Goal: Information Seeking & Learning: Learn about a topic

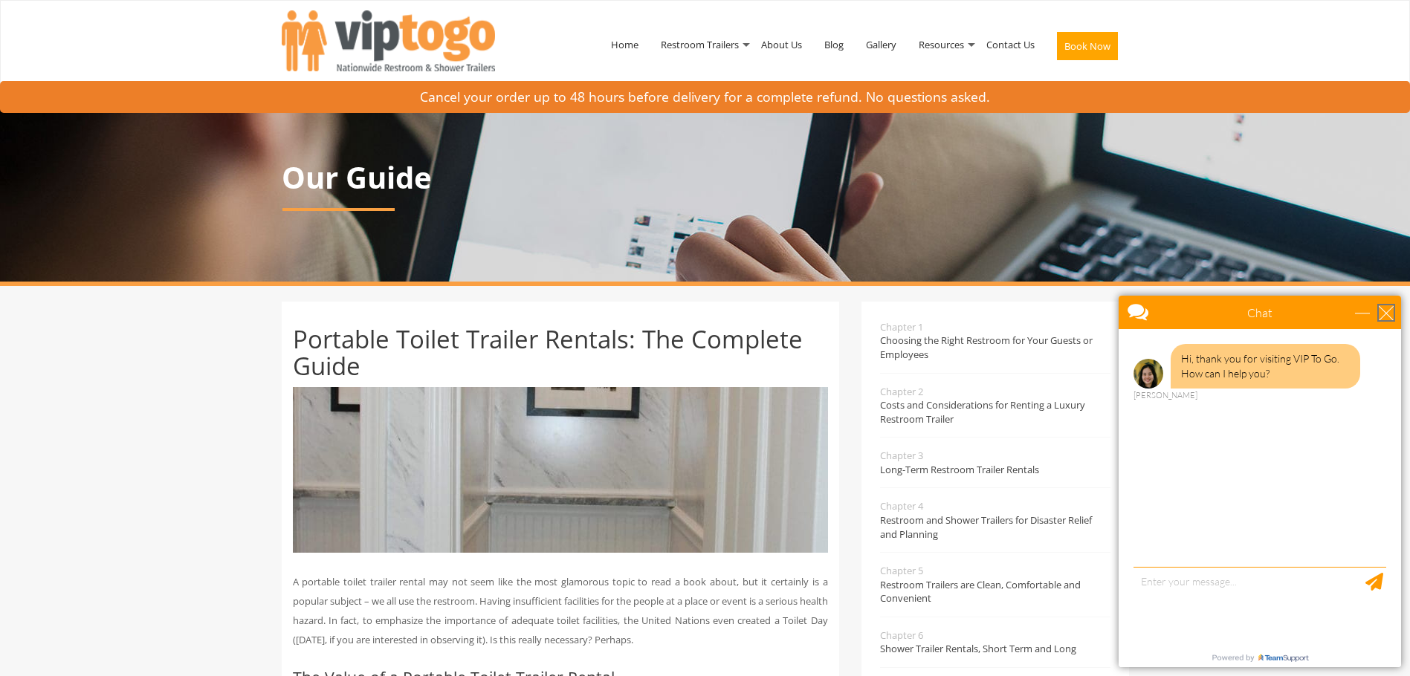
click at [1387, 307] on div "close" at bounding box center [1385, 312] width 15 height 15
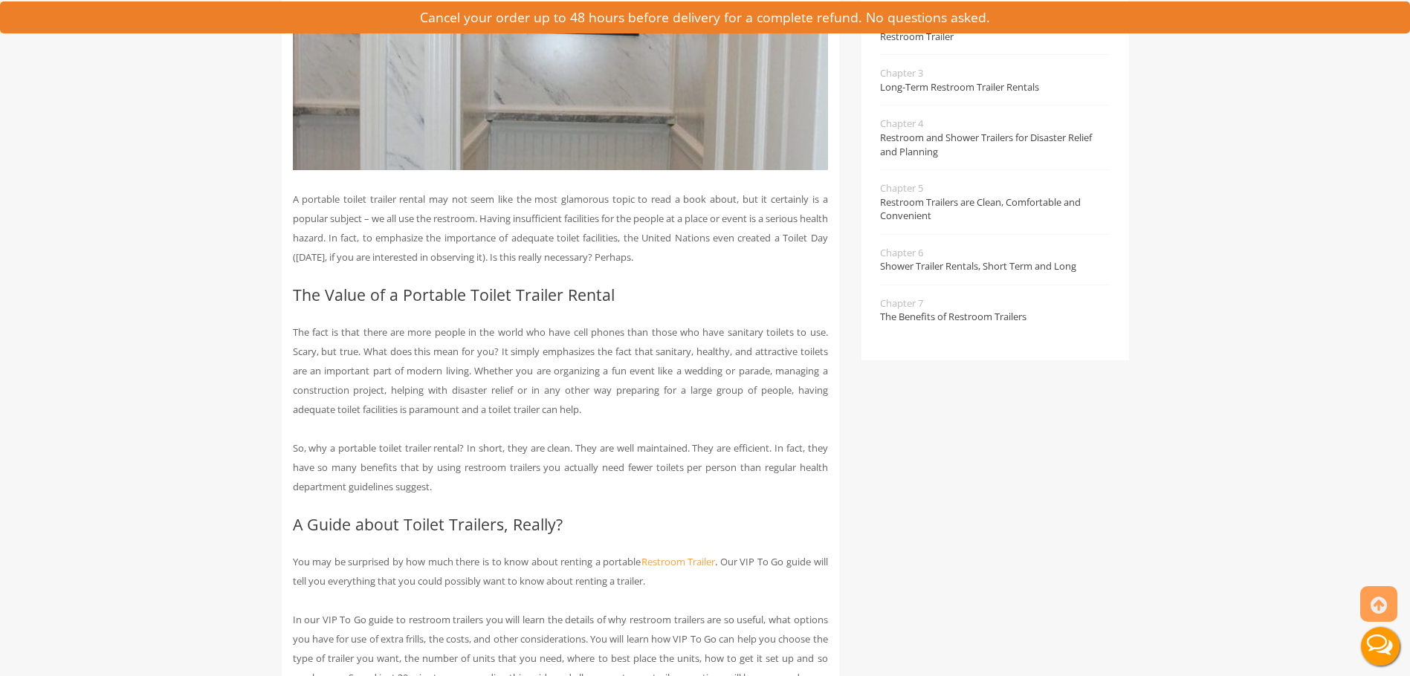
scroll to position [446, 0]
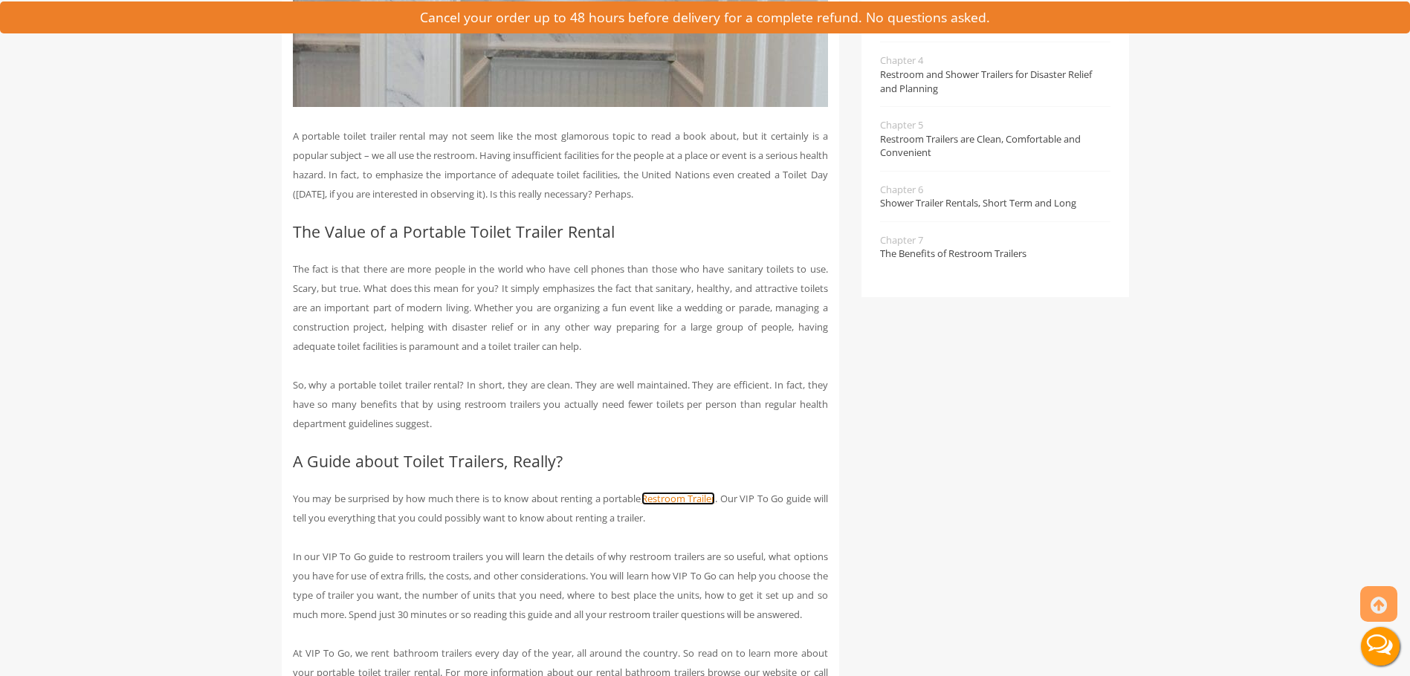
click at [682, 498] on link "Restroom Trailer" at bounding box center [678, 498] width 74 height 13
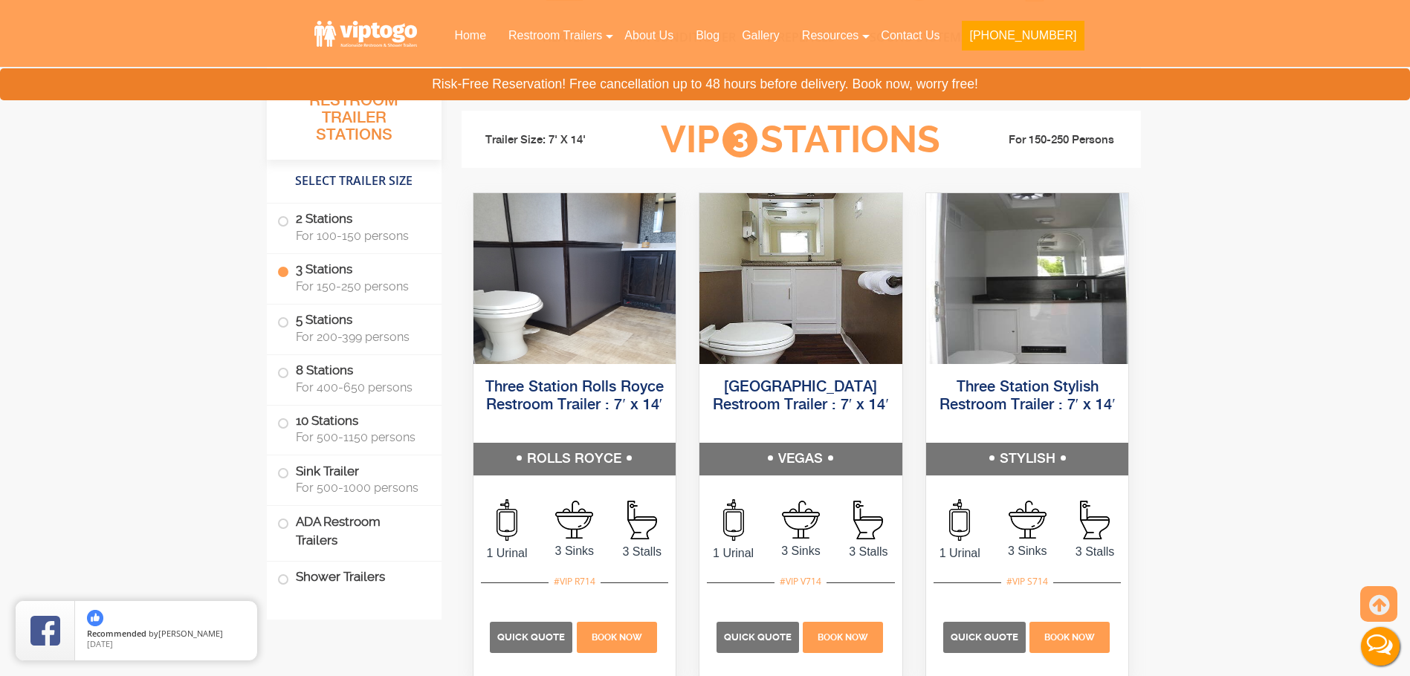
scroll to position [1560, 0]
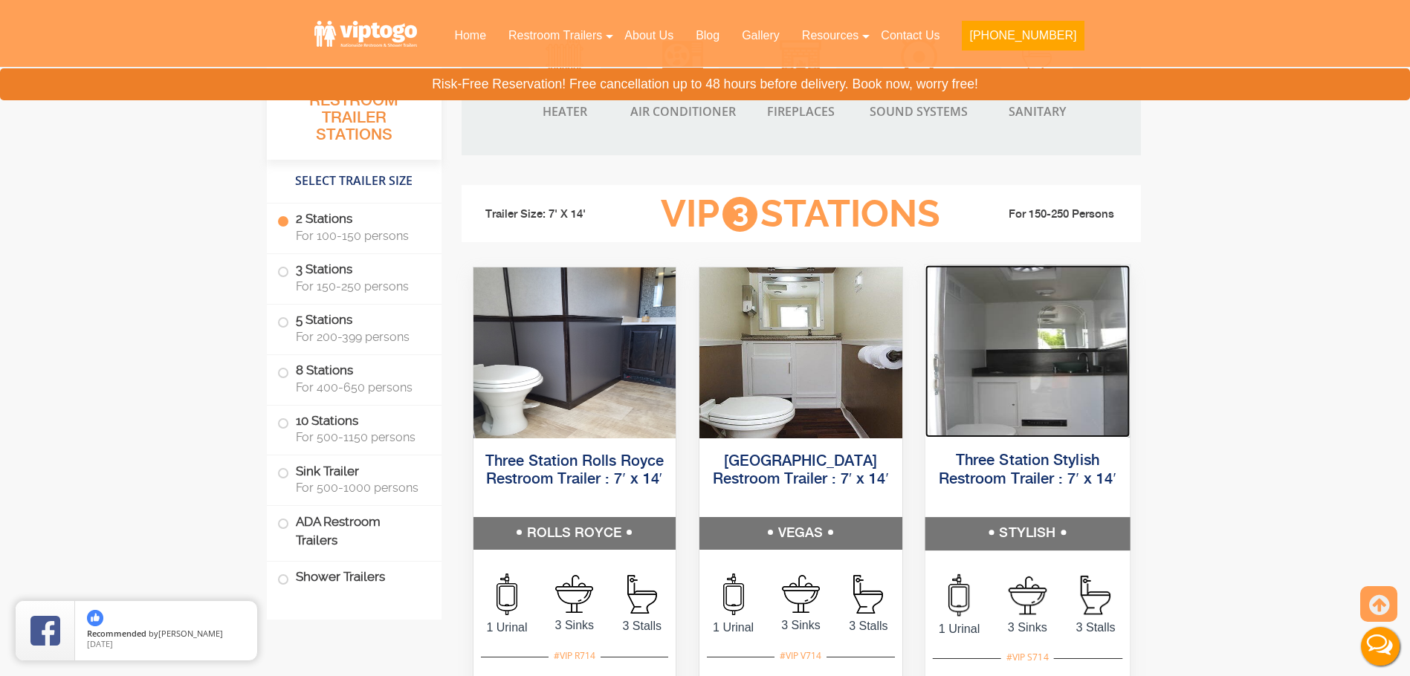
click at [1002, 353] on img at bounding box center [1026, 351] width 204 height 172
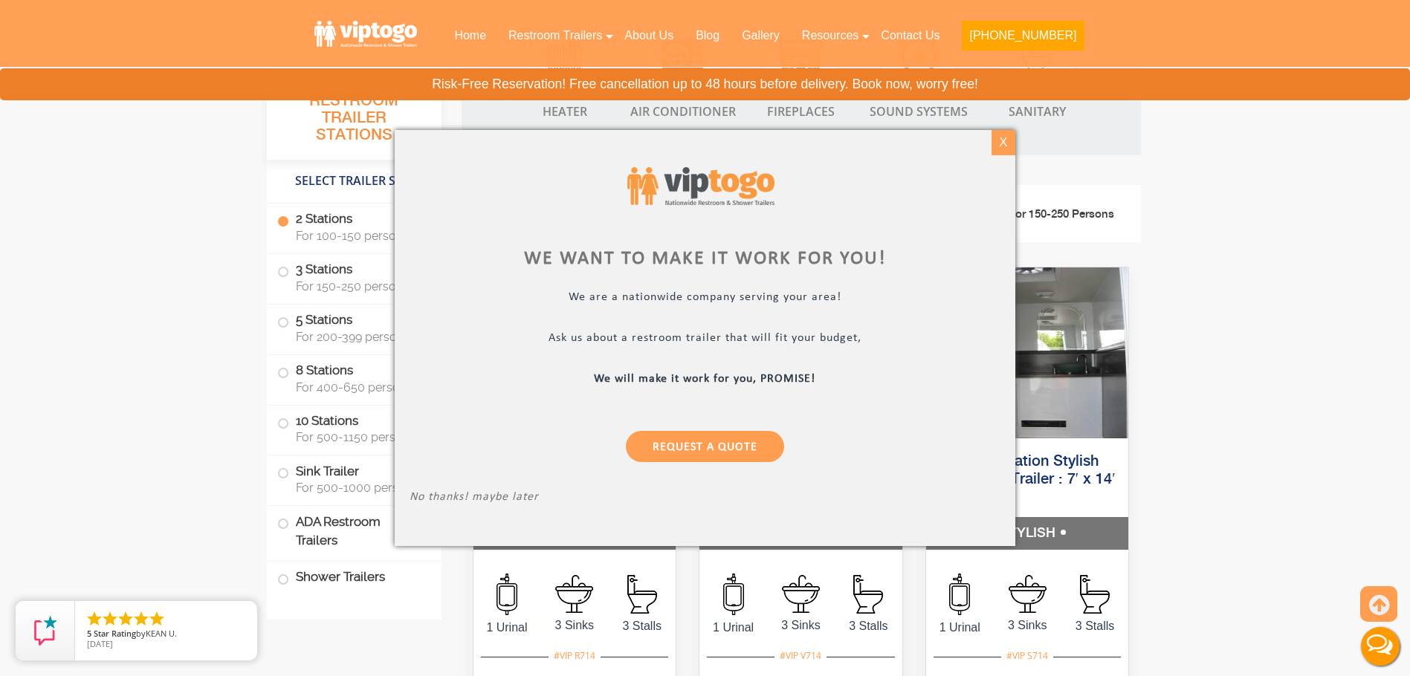
click at [1007, 140] on div "X" at bounding box center [1003, 142] width 23 height 25
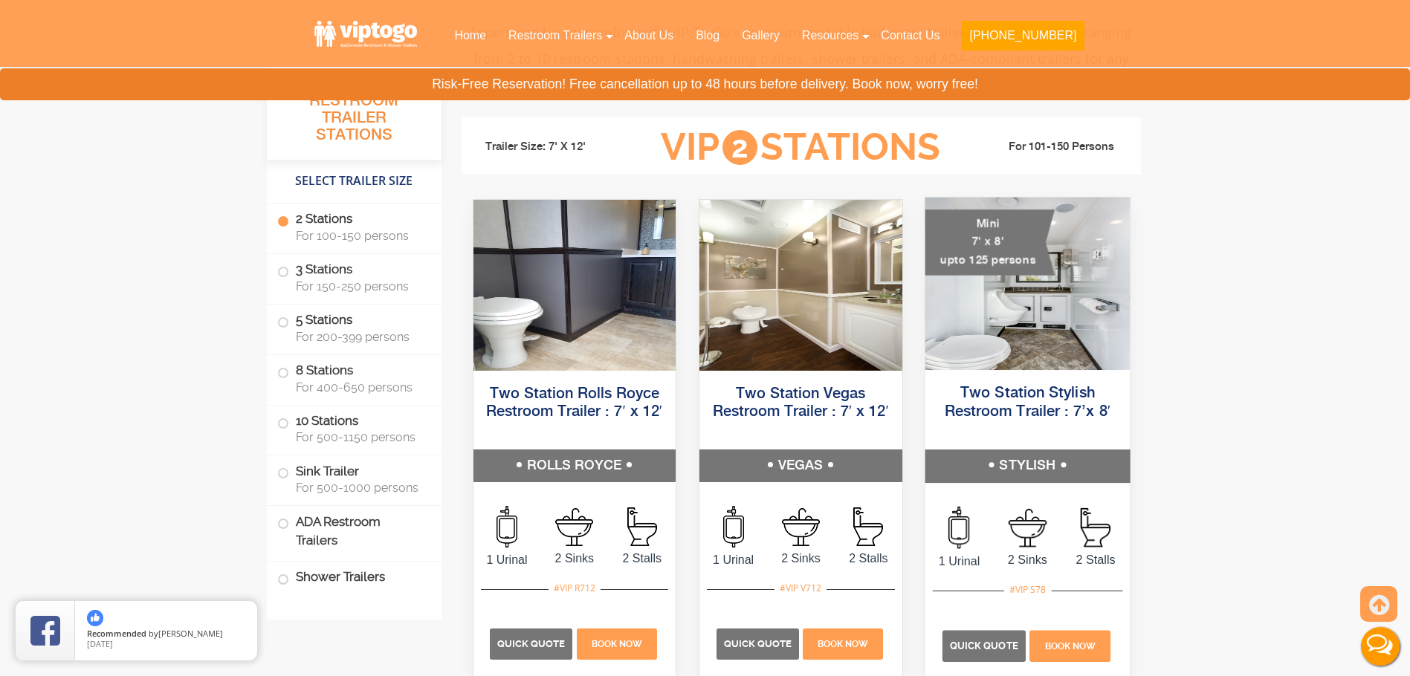
scroll to position [743, 0]
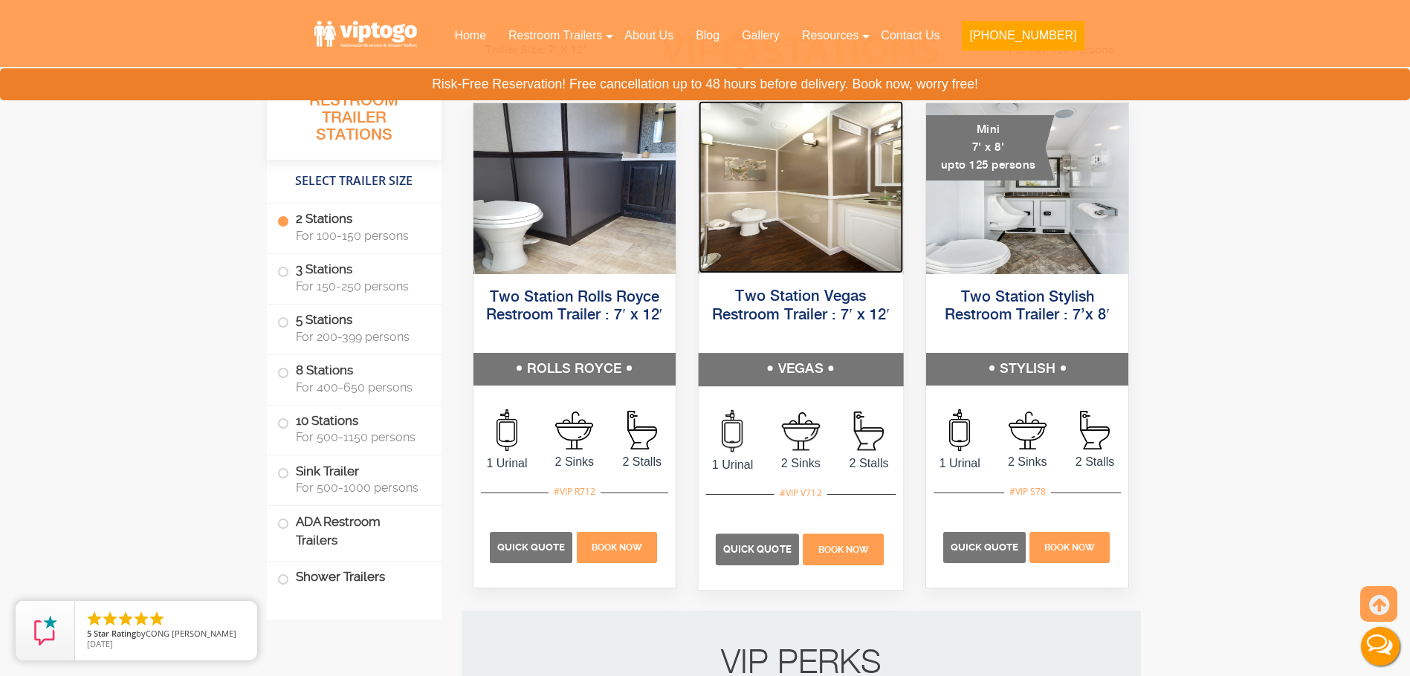
click at [788, 207] on img at bounding box center [800, 187] width 204 height 172
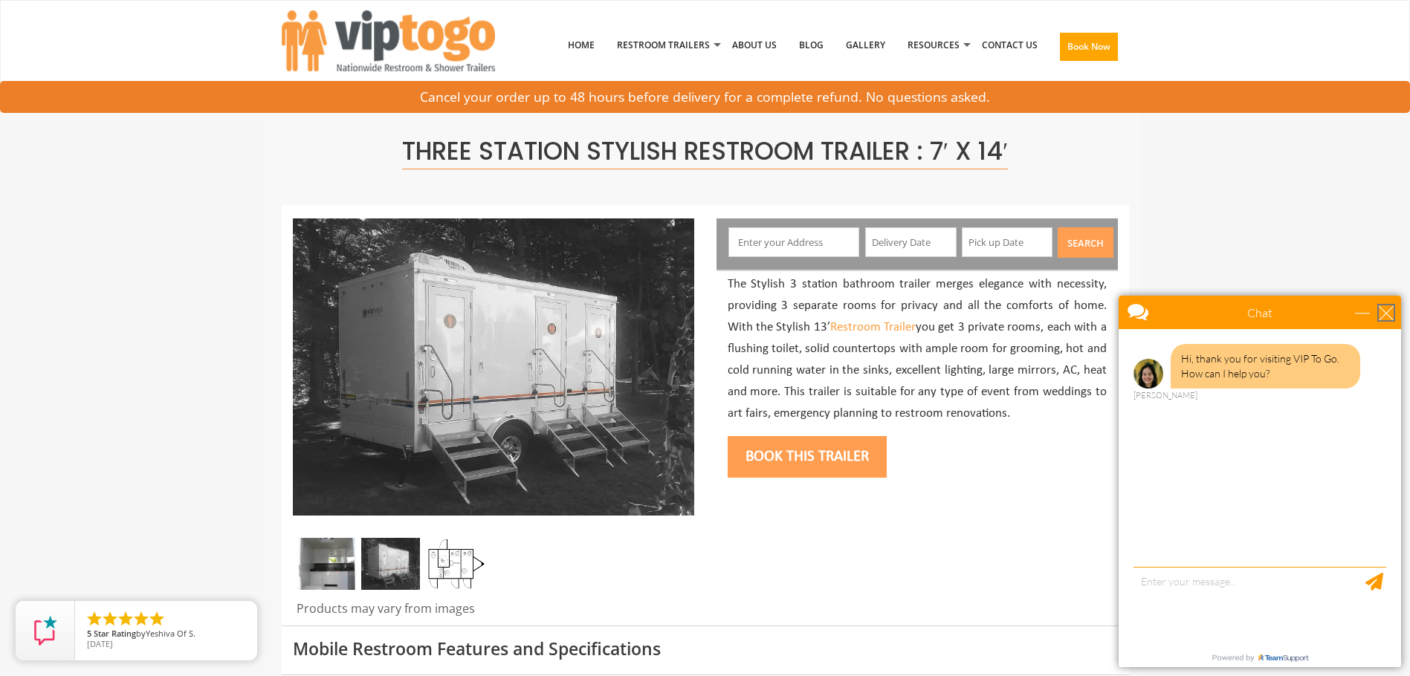
click at [1391, 314] on div "close" at bounding box center [1385, 312] width 15 height 15
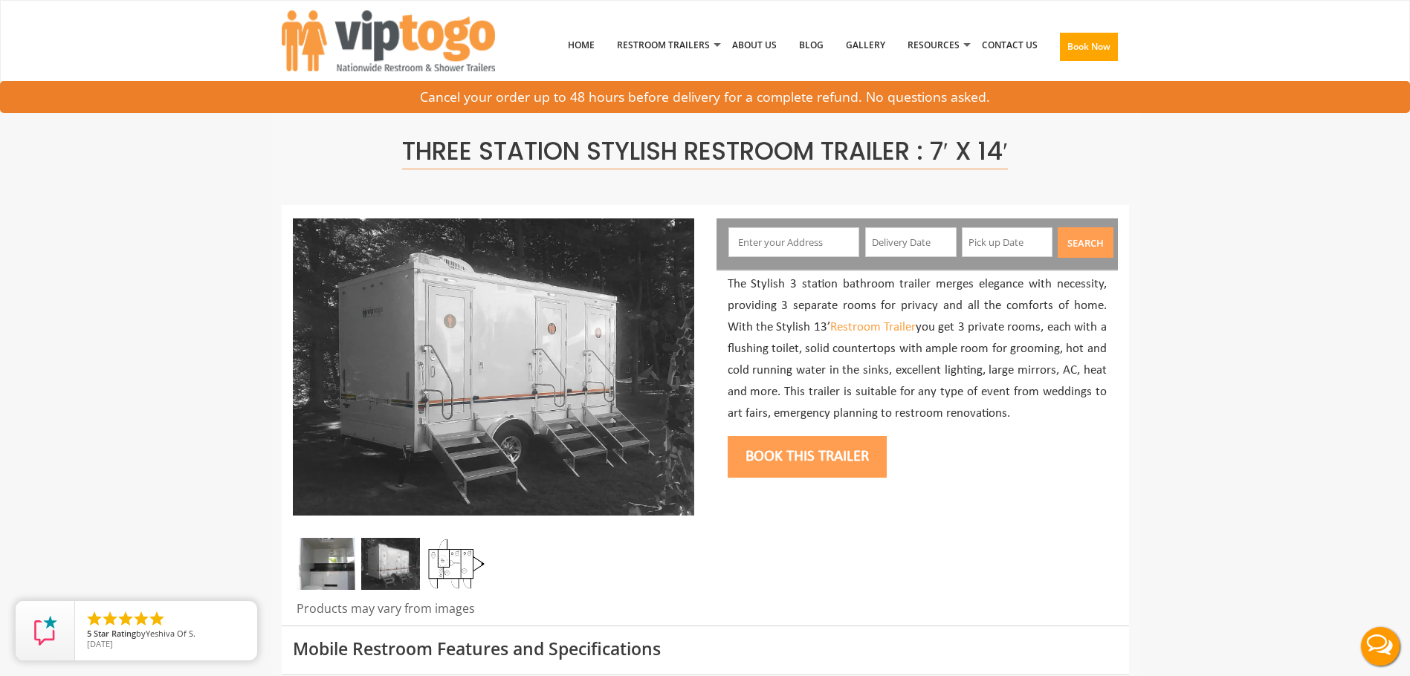
click at [462, 556] on img at bounding box center [456, 564] width 59 height 52
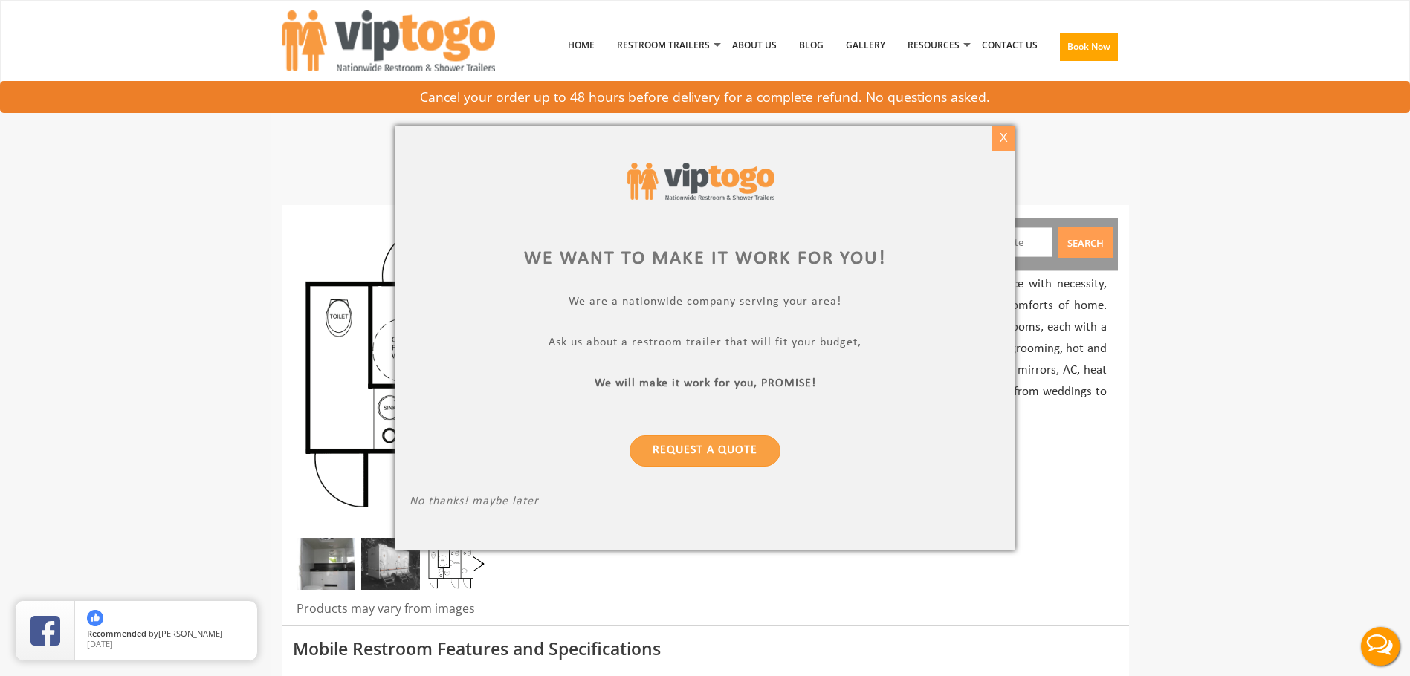
click at [1006, 135] on div "X" at bounding box center [1003, 138] width 23 height 25
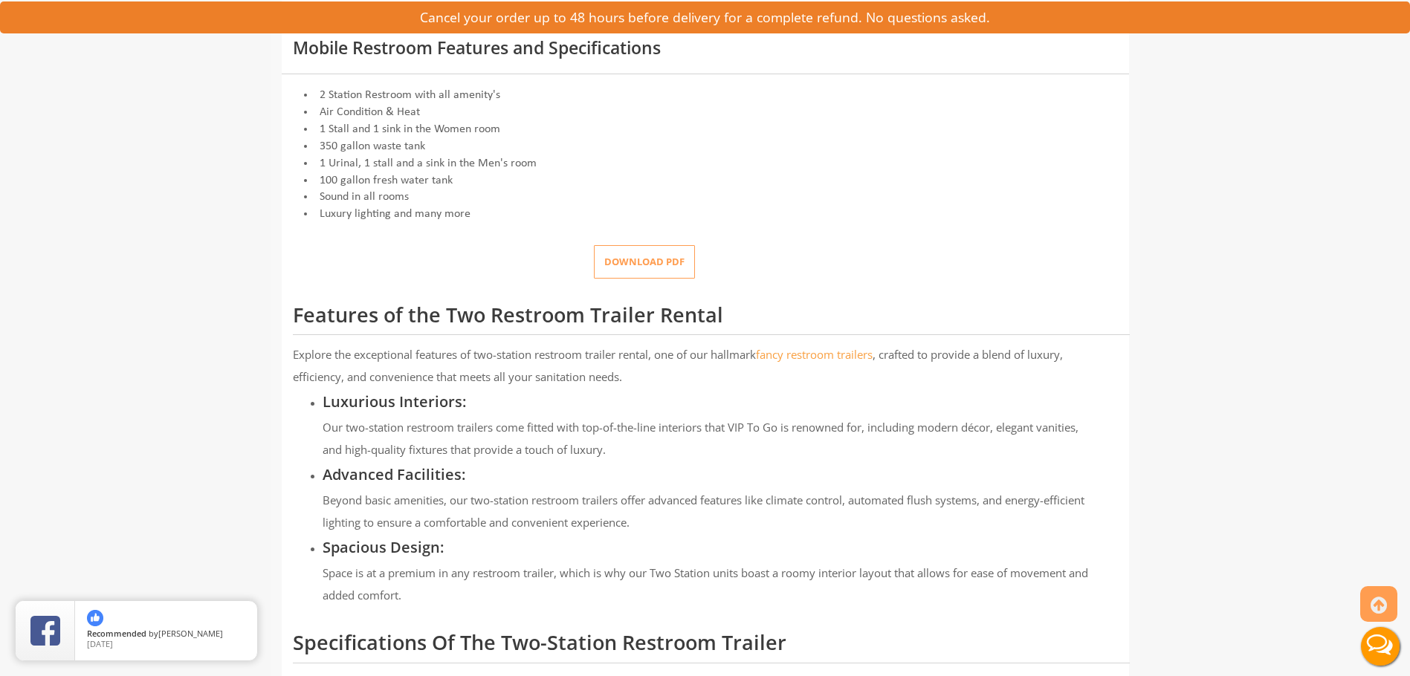
scroll to position [594, 0]
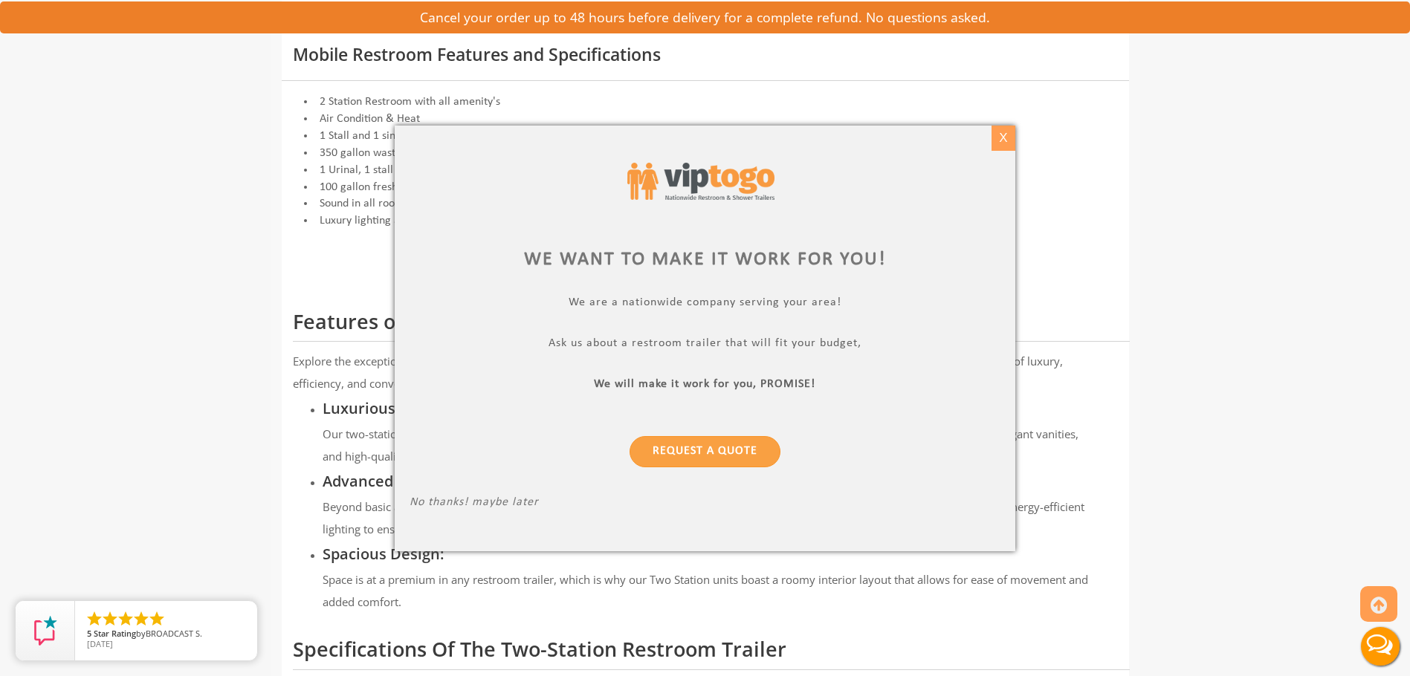
click at [1002, 146] on div "X" at bounding box center [1003, 138] width 23 height 25
